Goal: Find specific page/section: Find specific page/section

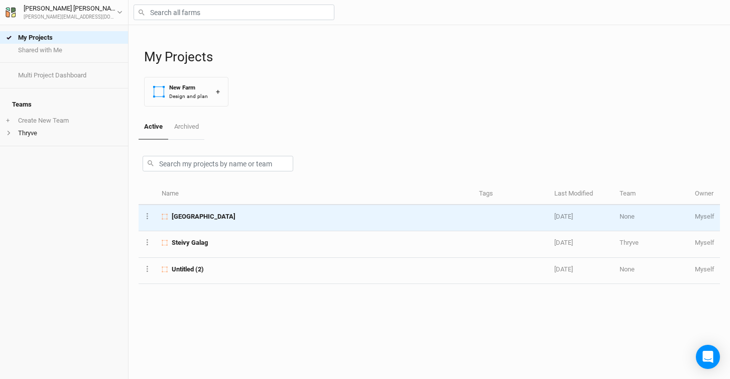
click at [217, 217] on div "[GEOGRAPHIC_DATA]" at bounding box center [315, 216] width 306 height 9
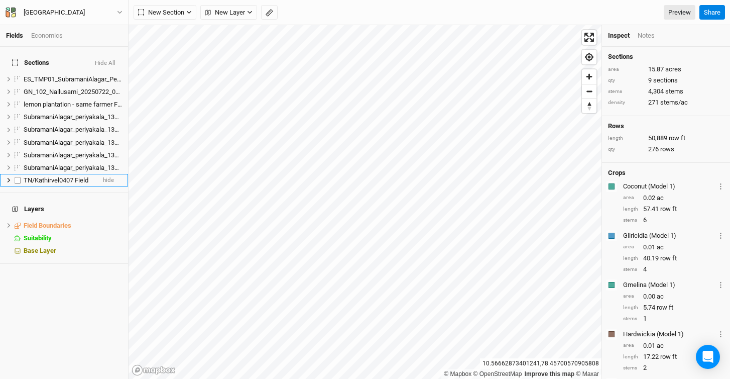
click at [59, 176] on span "TN/Kathirvel0407 Field" at bounding box center [56, 180] width 65 height 8
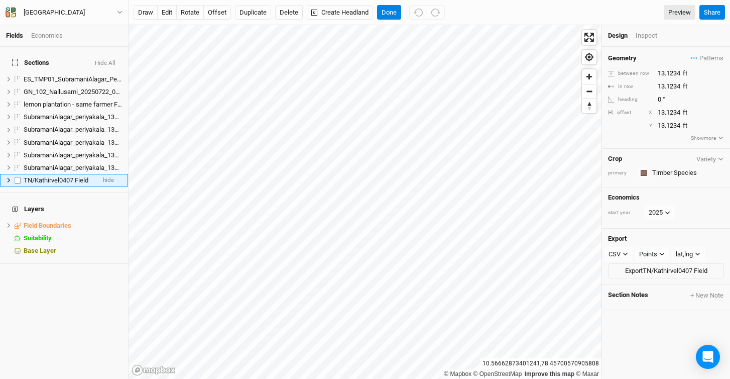
click at [64, 176] on span "TN/Kathirvel0407 Field" at bounding box center [56, 180] width 65 height 8
click at [62, 38] on div "Economics" at bounding box center [47, 35] width 32 height 9
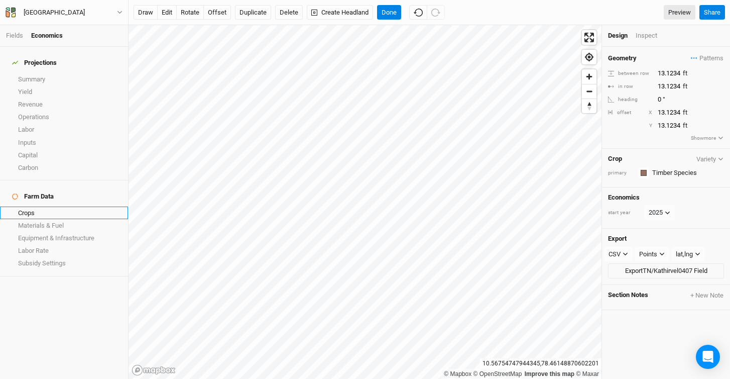
click at [52, 206] on link "Crops" at bounding box center [64, 212] width 128 height 13
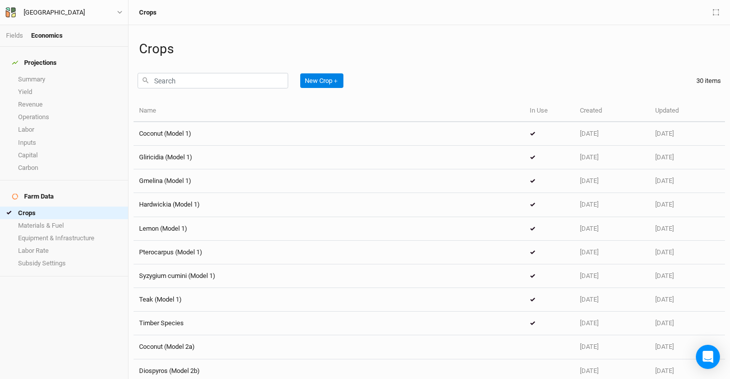
click at [16, 31] on li "Fields" at bounding box center [18, 35] width 25 height 9
click at [16, 35] on link "Fields" at bounding box center [14, 36] width 17 height 8
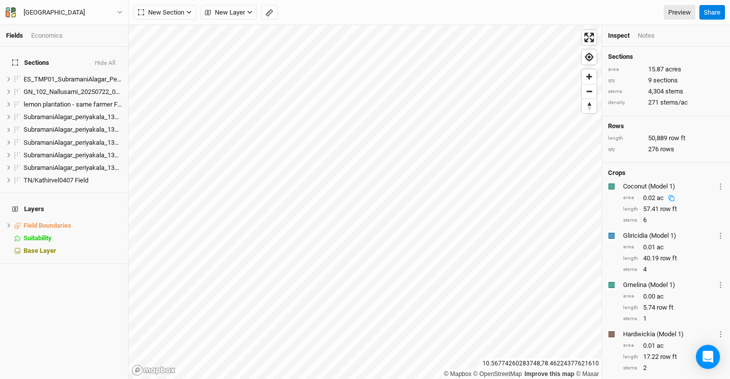
click at [505, 16] on div "New Section Grid Line Keyline Beta Upload New Layer Custom Contours Roads Utili…" at bounding box center [415, 12] width 562 height 15
